Goal: Task Accomplishment & Management: Use online tool/utility

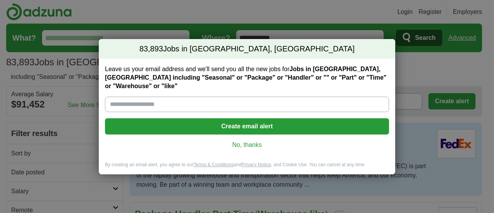
click at [263, 144] on link "No, thanks" at bounding box center [247, 145] width 272 height 8
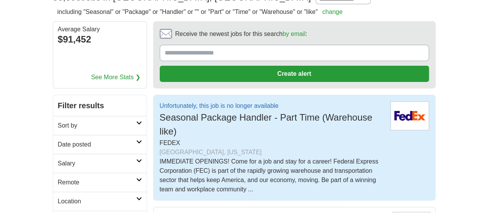
scroll to position [77, 0]
